Goal: Transaction & Acquisition: Purchase product/service

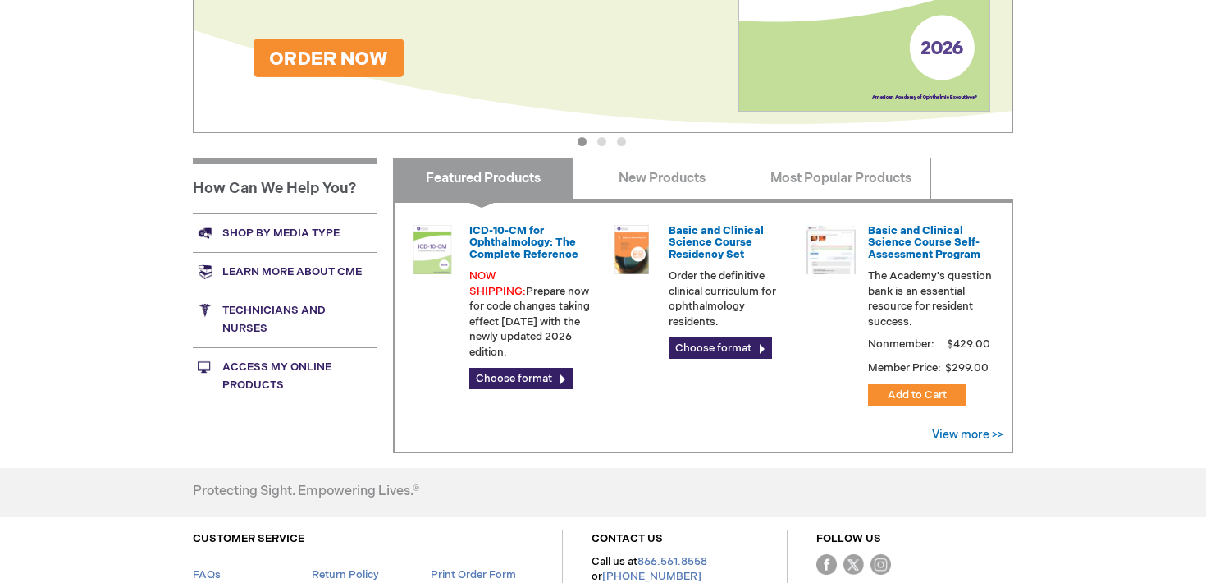
scroll to position [500, 0]
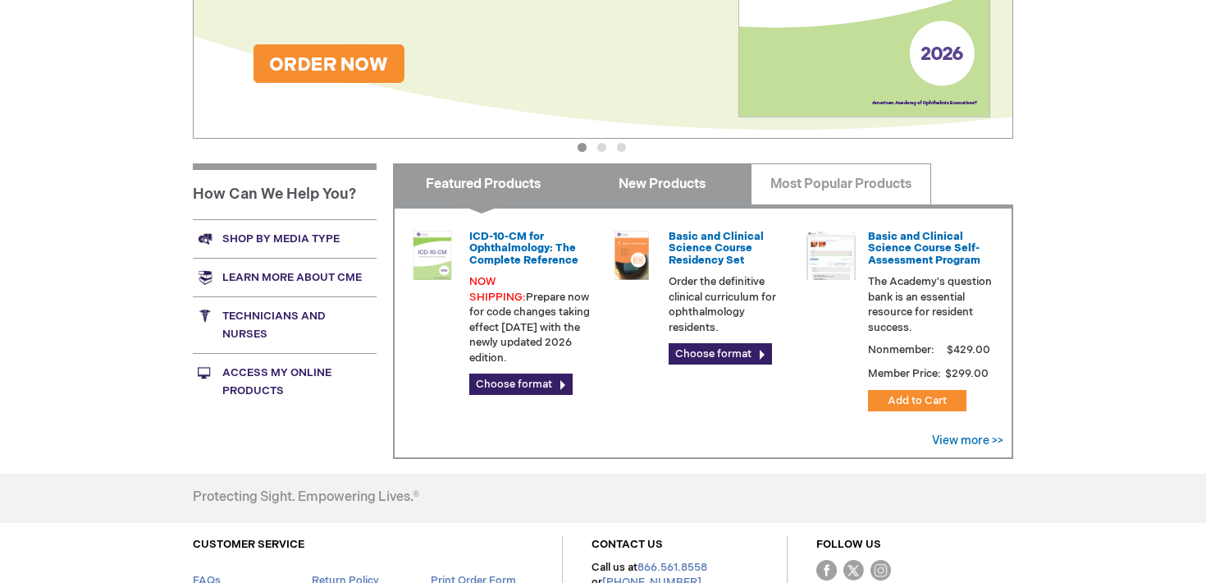
click at [677, 174] on link "New Products" at bounding box center [662, 183] width 180 height 41
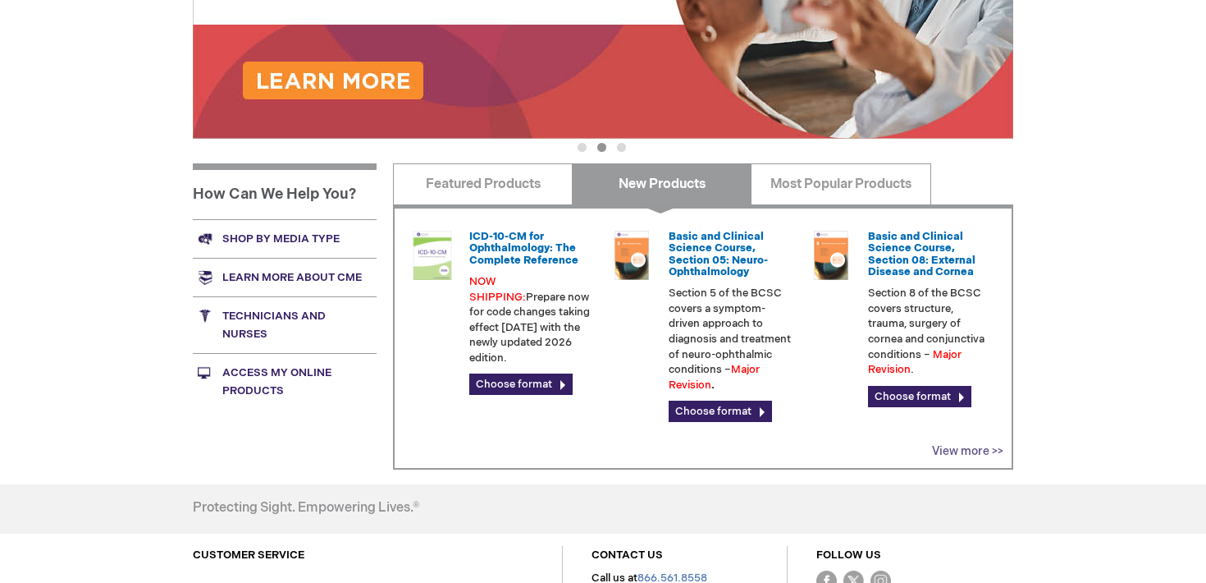
click at [944, 445] on link "View more >>" at bounding box center [967, 451] width 71 height 14
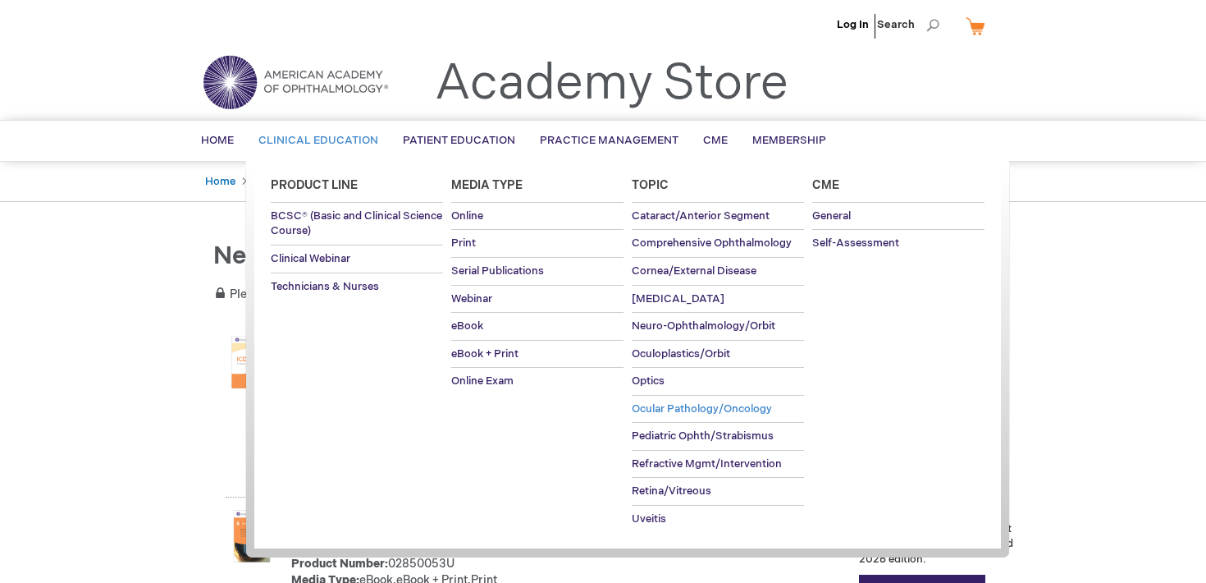
click at [698, 408] on span "Ocular Pathology/Oncology" at bounding box center [702, 408] width 140 height 13
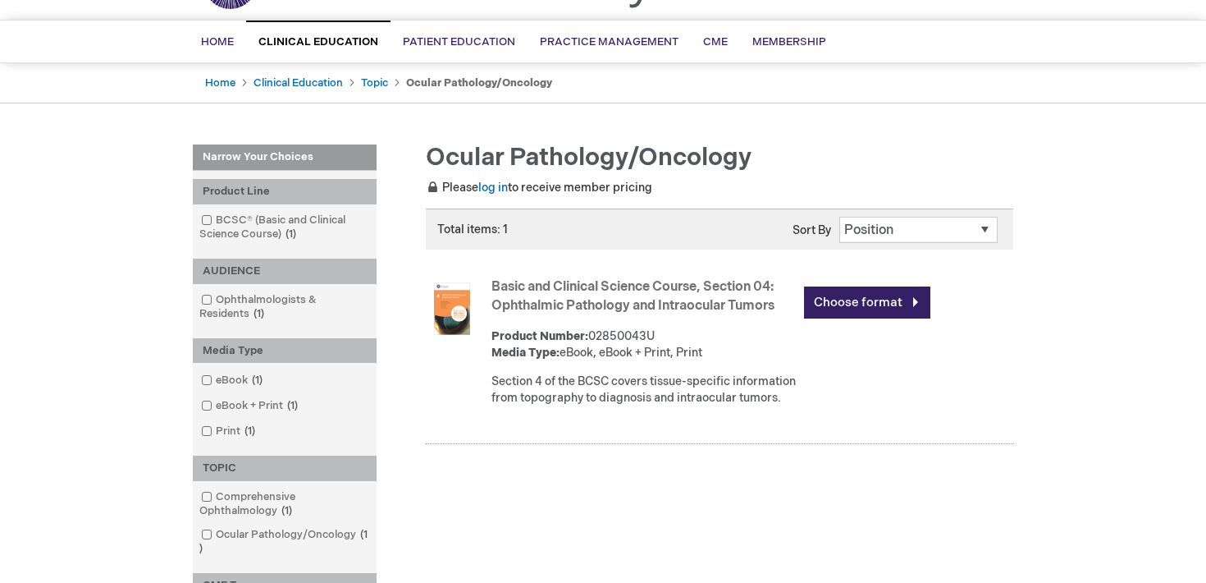
scroll to position [111, 0]
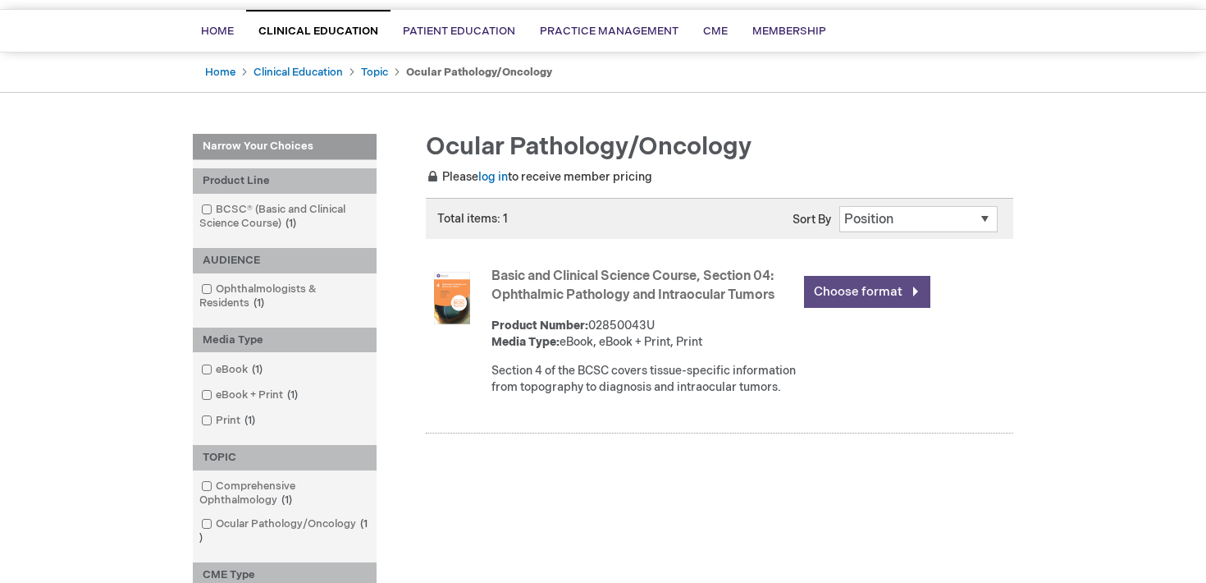
click at [844, 290] on link "Choose format" at bounding box center [867, 292] width 126 height 32
